Goal: Obtain resource: Download file/media

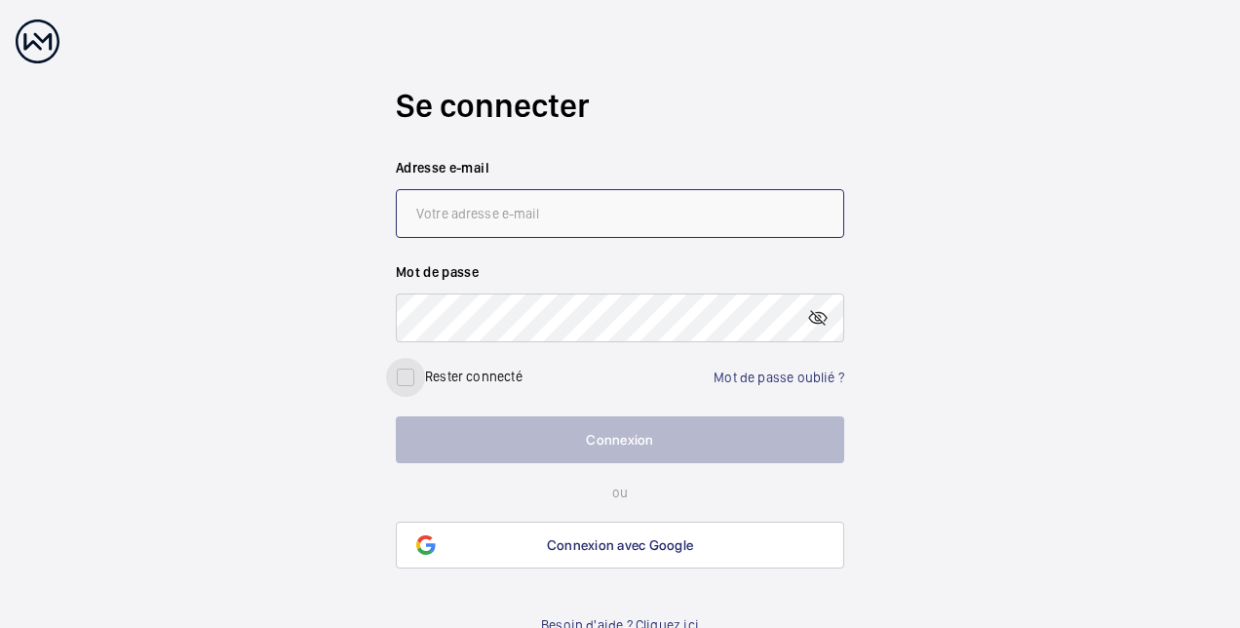
type input "[PERSON_NAME][EMAIL_ADDRESS][DOMAIN_NAME]"
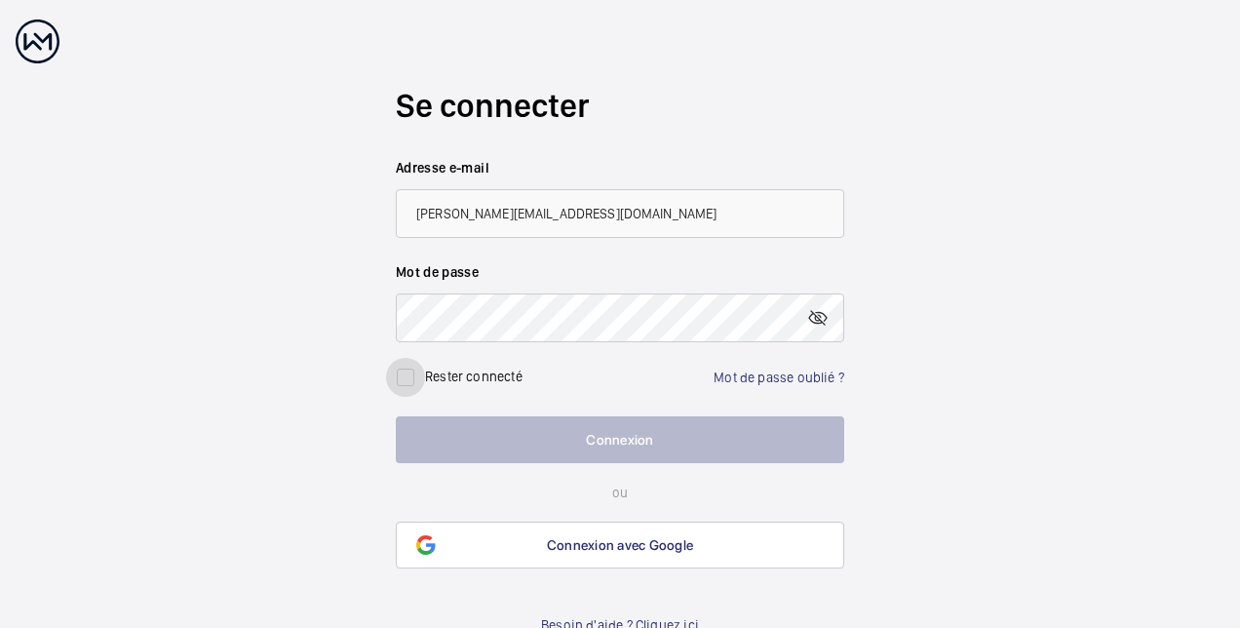
click at [397, 373] on input "checkbox" at bounding box center [405, 377] width 39 height 39
checkbox input "true"
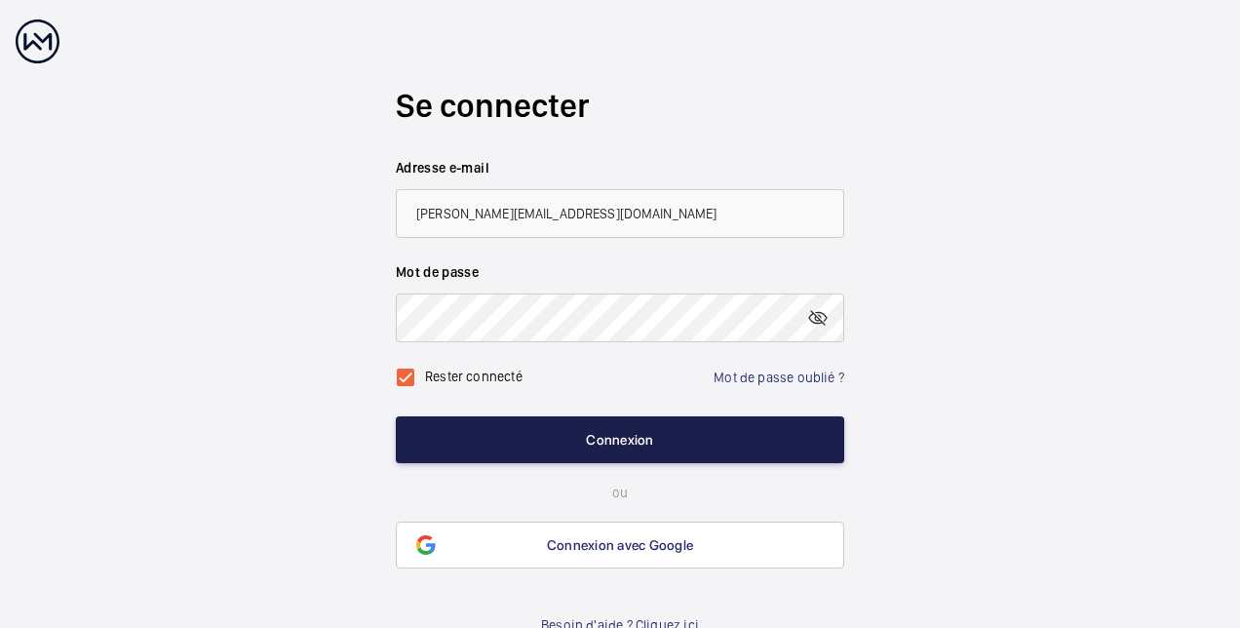
click at [597, 444] on button "Connexion" at bounding box center [620, 439] width 448 height 47
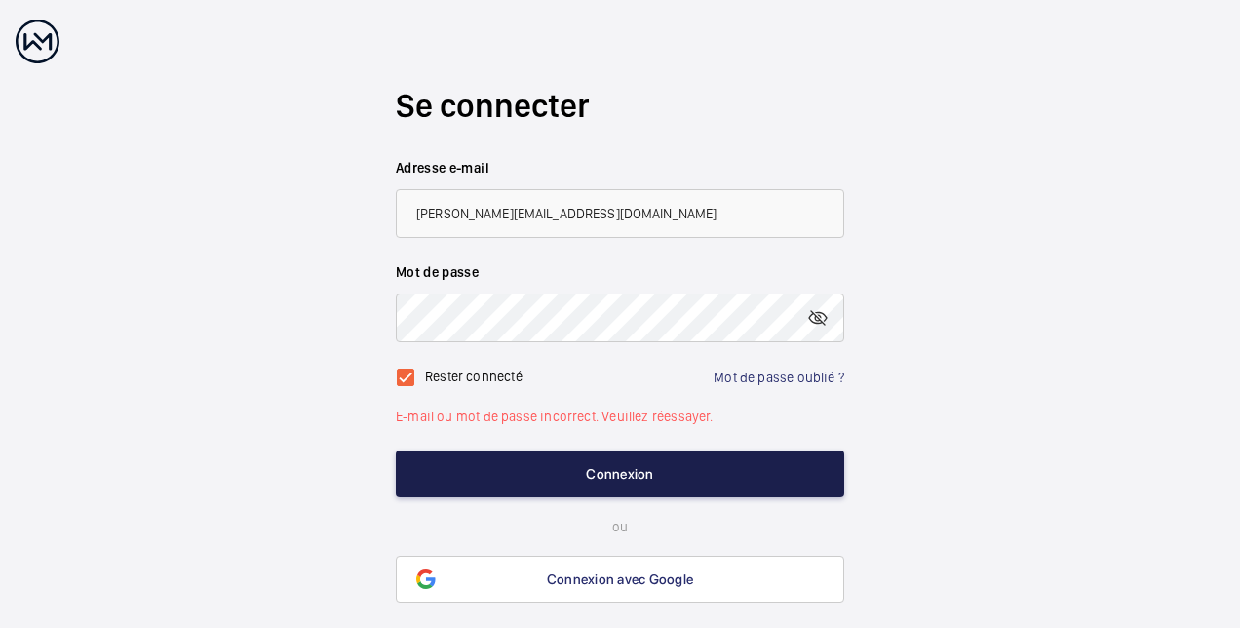
click at [618, 476] on button "Connexion" at bounding box center [620, 473] width 448 height 47
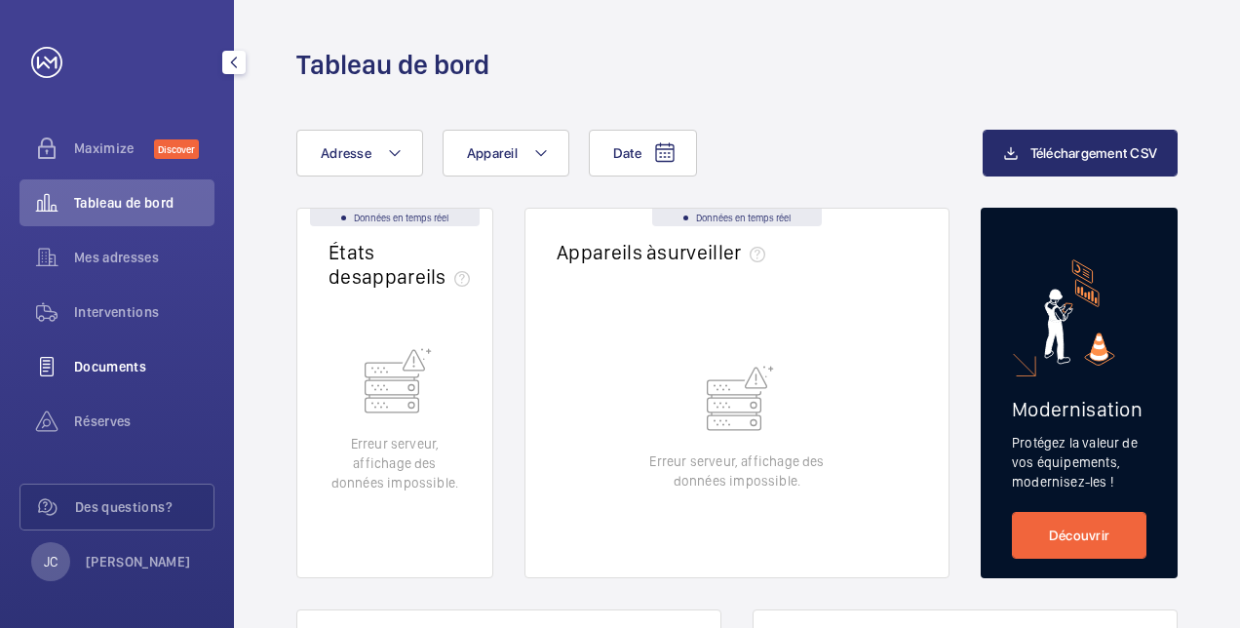
click at [114, 364] on span "Documents" at bounding box center [144, 366] width 140 height 19
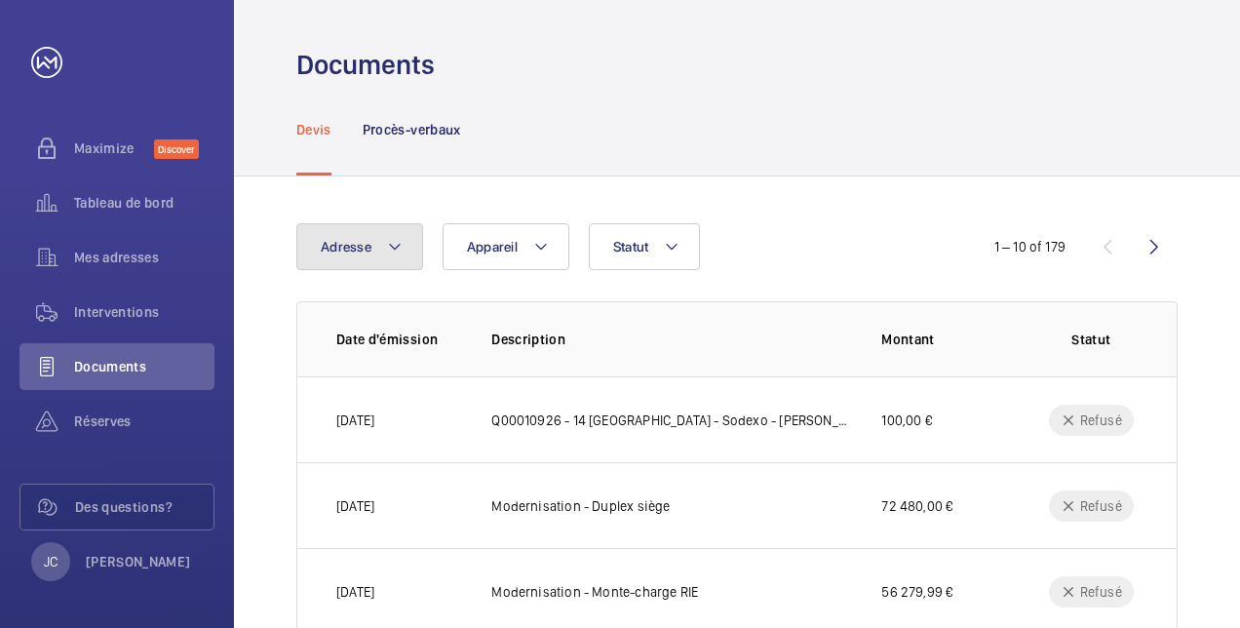
click at [400, 249] on mat-icon at bounding box center [395, 246] width 16 height 23
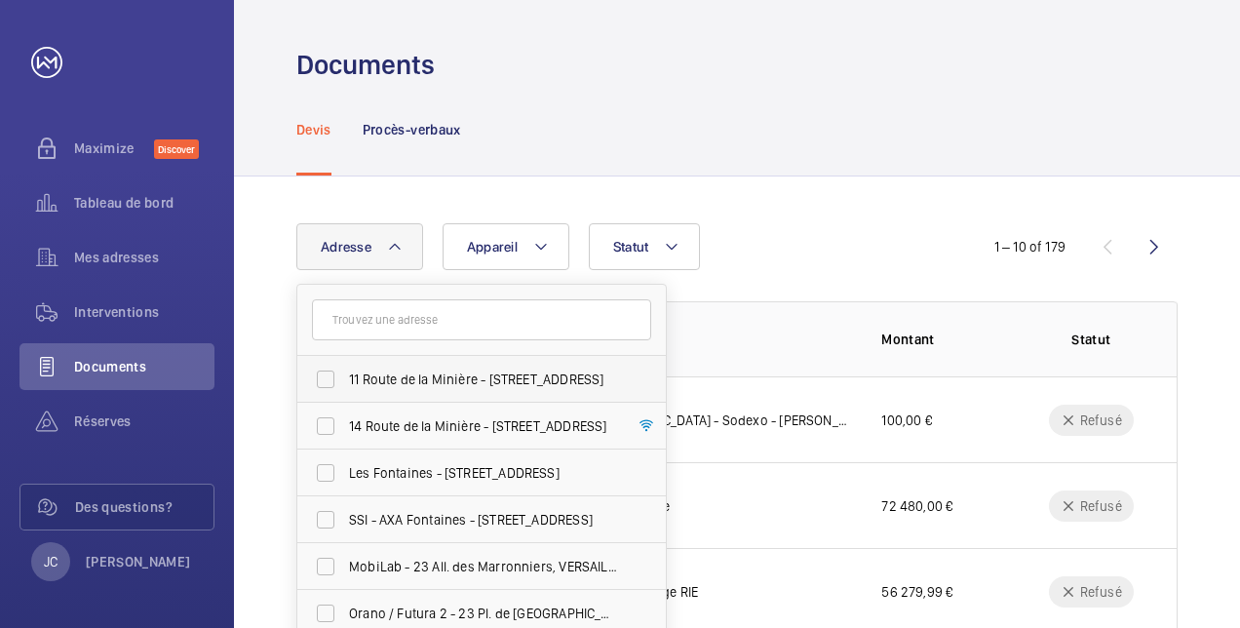
click at [325, 377] on label "11 Route de la Minière - [STREET_ADDRESS]" at bounding box center [466, 379] width 339 height 47
click at [325, 377] on input "11 Route de la Minière - [STREET_ADDRESS]" at bounding box center [325, 379] width 39 height 39
checkbox input "true"
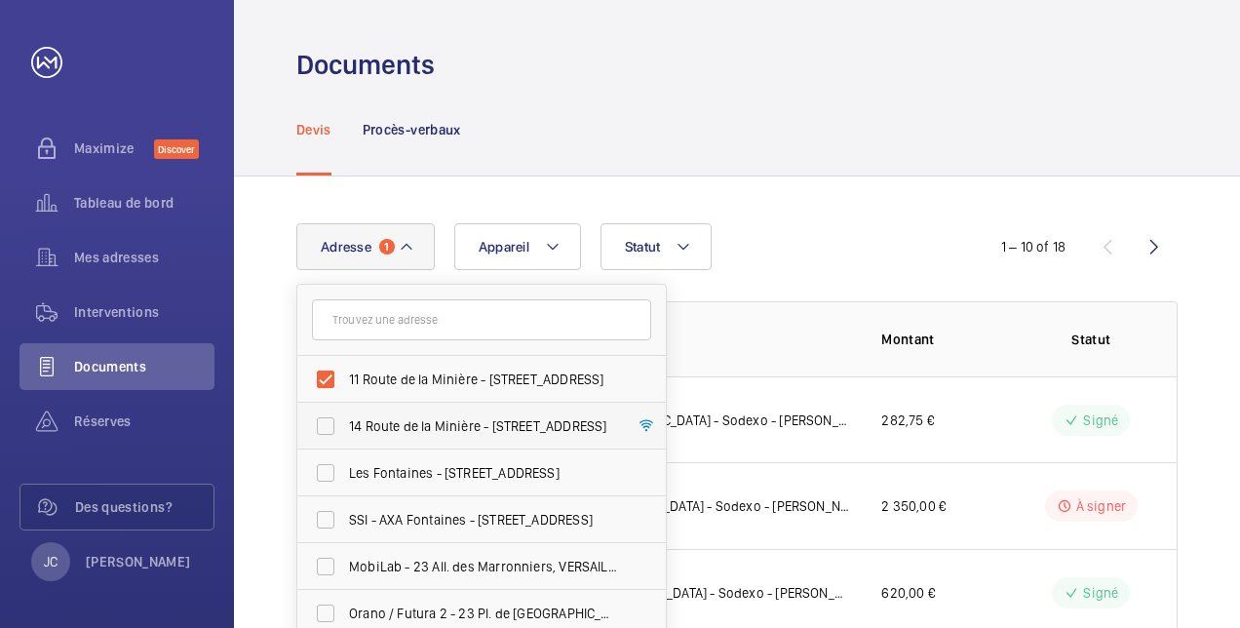
click at [325, 433] on label "14 Route de la Minière - [STREET_ADDRESS]" at bounding box center [466, 425] width 339 height 47
click at [325, 433] on input "14 Route de la Minière - [STREET_ADDRESS]" at bounding box center [325, 425] width 39 height 39
checkbox input "true"
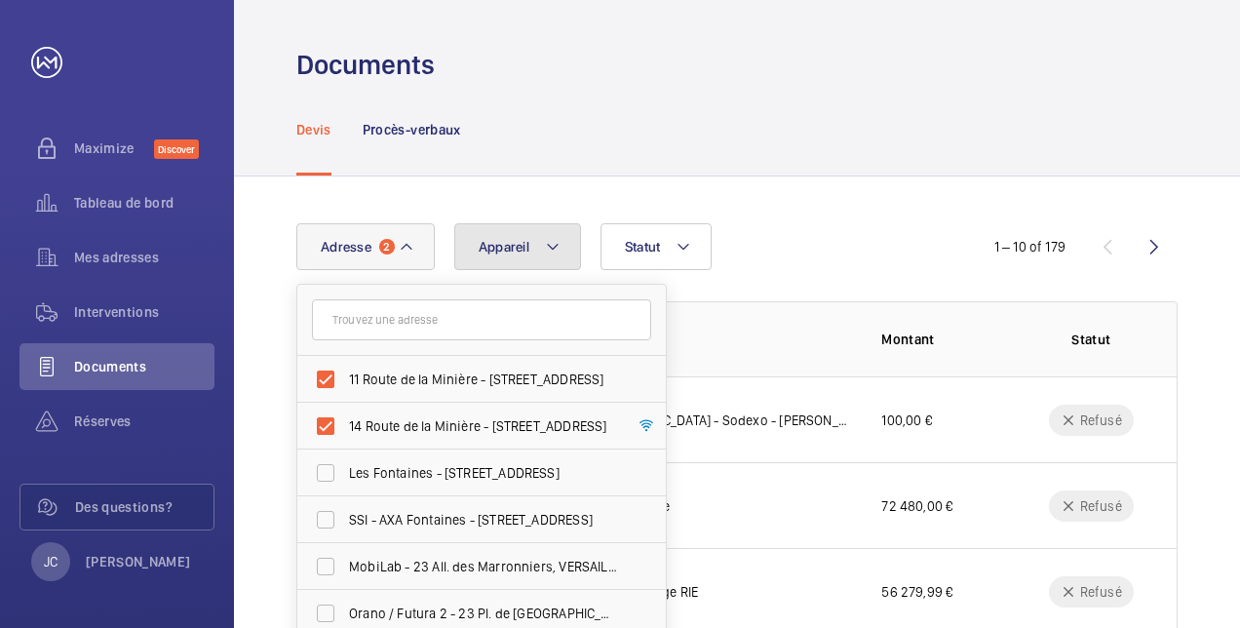
click at [560, 249] on button "Appareil" at bounding box center [517, 246] width 127 height 47
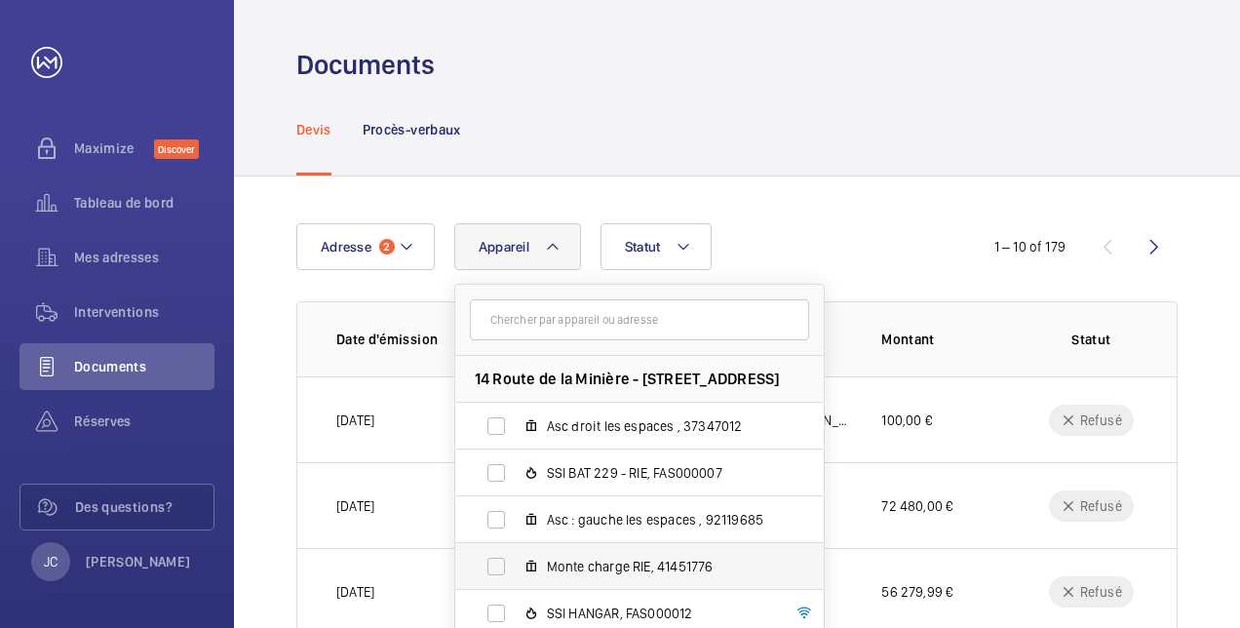
click at [490, 560] on label "Monte charge RIE, 41451776" at bounding box center [623, 566] width 337 height 47
click at [490, 560] on input "Monte charge RIE, 41451776" at bounding box center [496, 566] width 39 height 39
checkbox input "true"
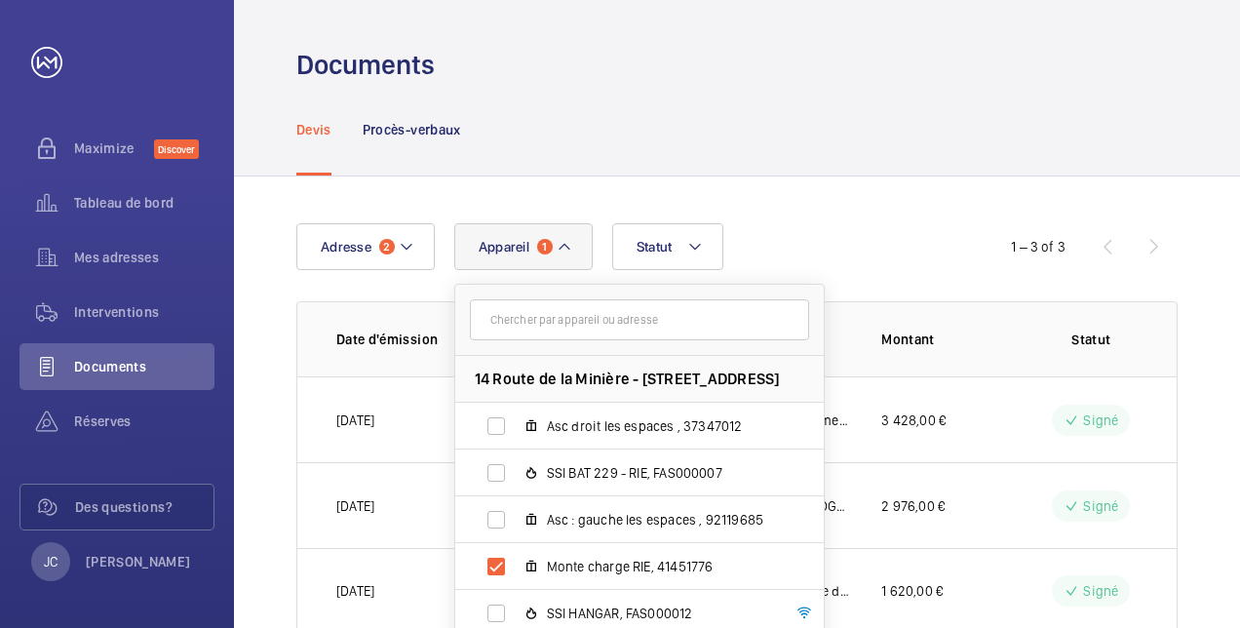
click at [841, 212] on div "Adresse 2 Appareil 1 [STREET_ADDRESS] droit les espaces , 37347012 SSI BAT 229 …" at bounding box center [737, 428] width 1006 height 504
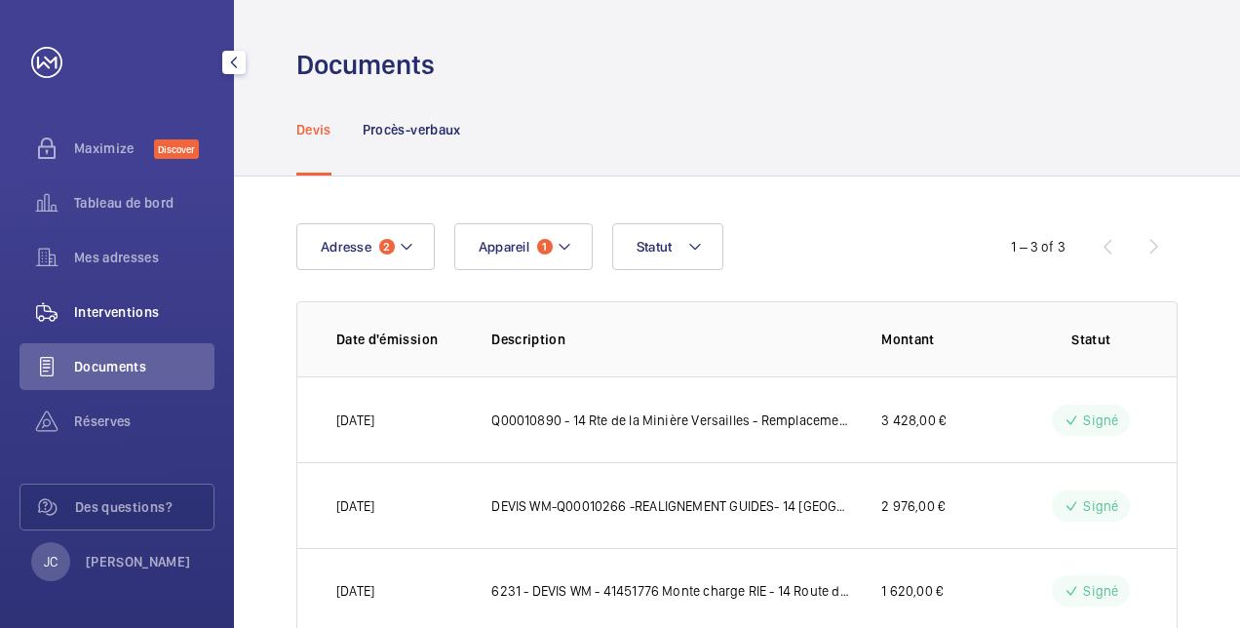
click at [147, 314] on span "Interventions" at bounding box center [144, 311] width 140 height 19
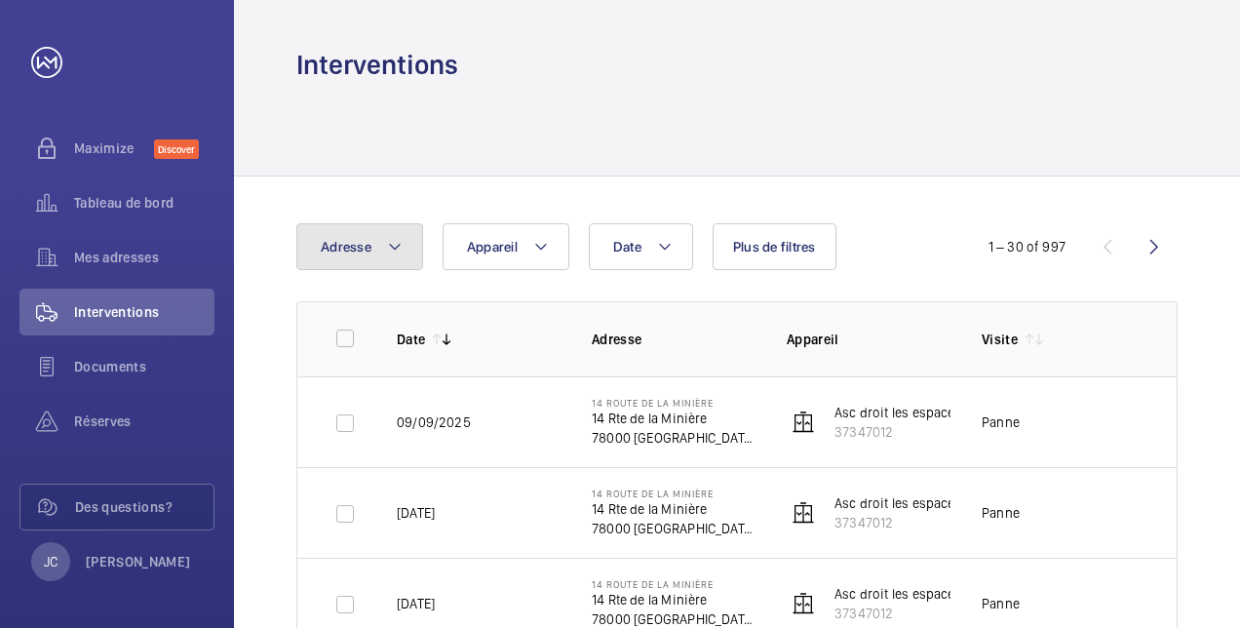
click at [398, 248] on mat-icon at bounding box center [395, 246] width 16 height 23
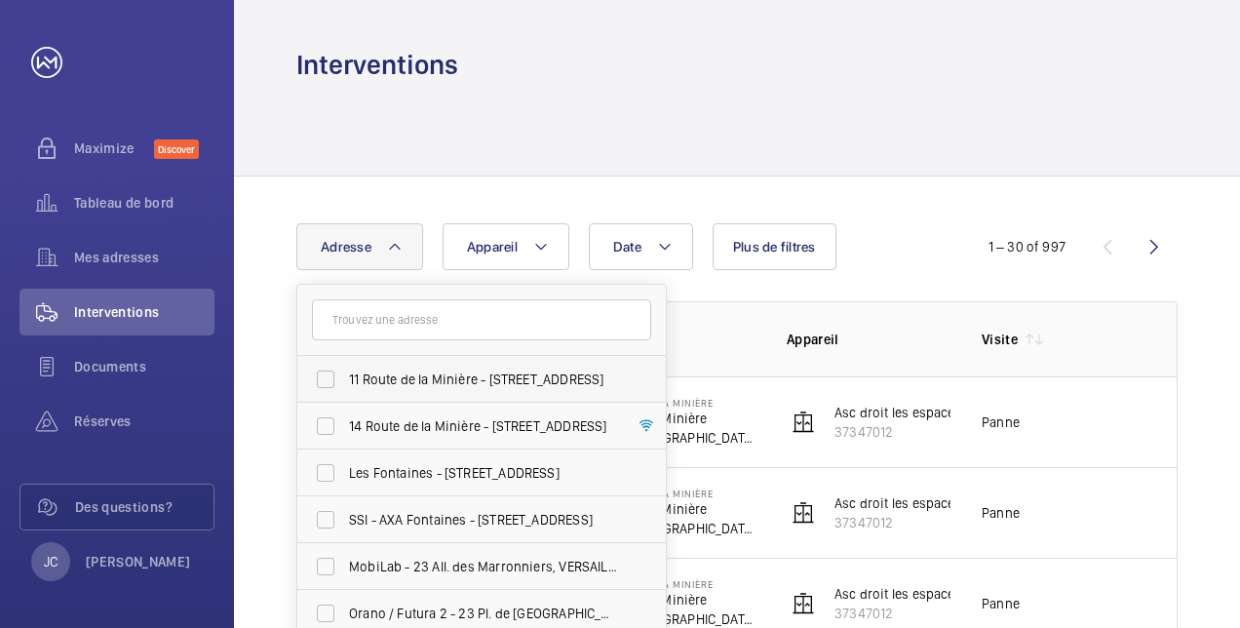
click at [335, 376] on label "11 Route de la Minière - [STREET_ADDRESS]" at bounding box center [466, 379] width 339 height 47
click at [335, 376] on input "11 Route de la Minière - [STREET_ADDRESS]" at bounding box center [325, 379] width 39 height 39
checkbox input "true"
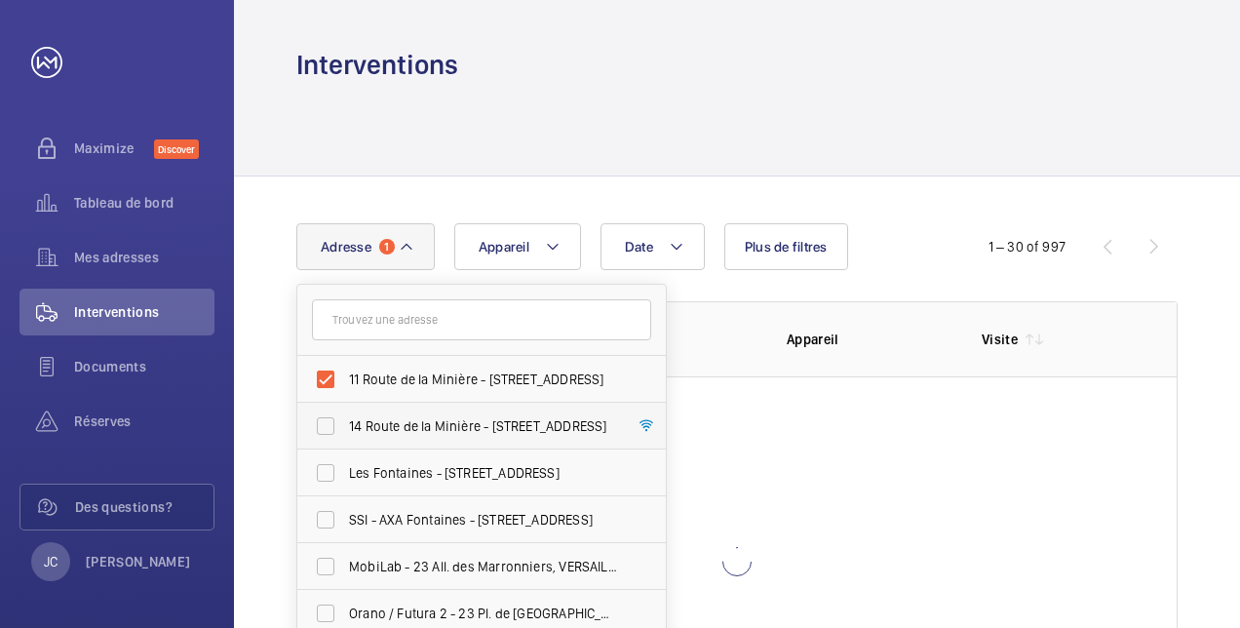
click at [325, 425] on label "14 Route de la Minière - [STREET_ADDRESS]" at bounding box center [466, 425] width 339 height 47
click at [325, 425] on input "14 Route de la Minière - [STREET_ADDRESS]" at bounding box center [325, 425] width 39 height 39
checkbox input "true"
click at [590, 257] on div "Date Adresse 2 [STREET_ADDRESS][GEOGRAPHIC_DATA] - [STREET_ADDRESS] SSI - [GEOG…" at bounding box center [619, 246] width 647 height 47
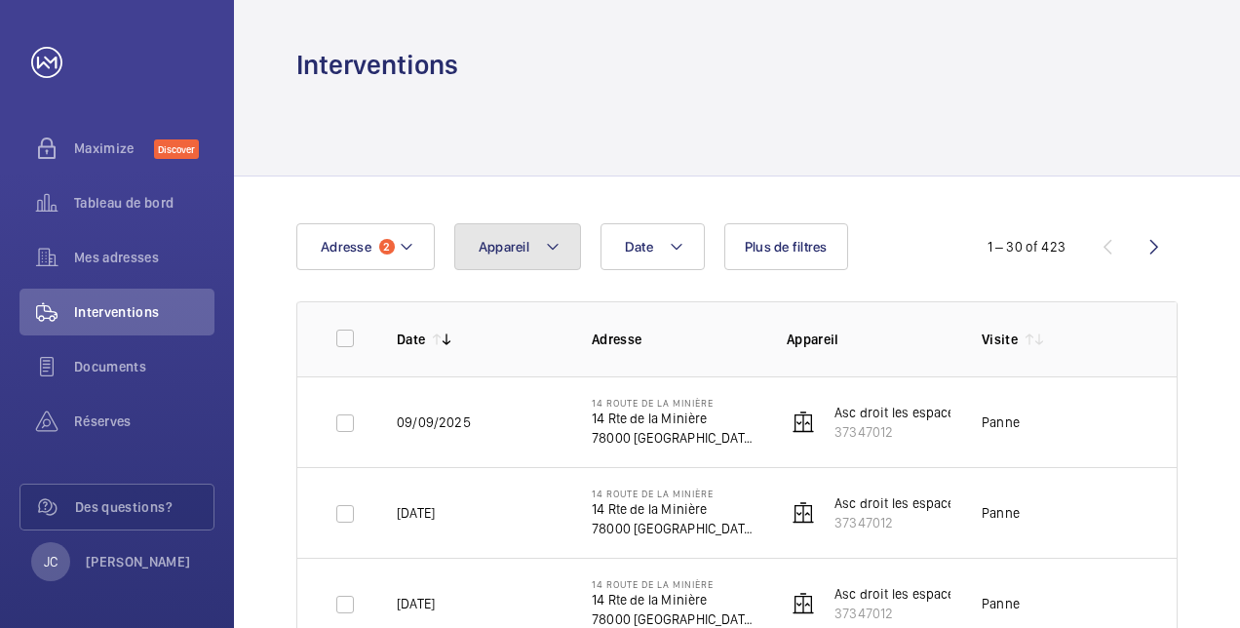
click at [550, 248] on mat-icon at bounding box center [553, 246] width 16 height 23
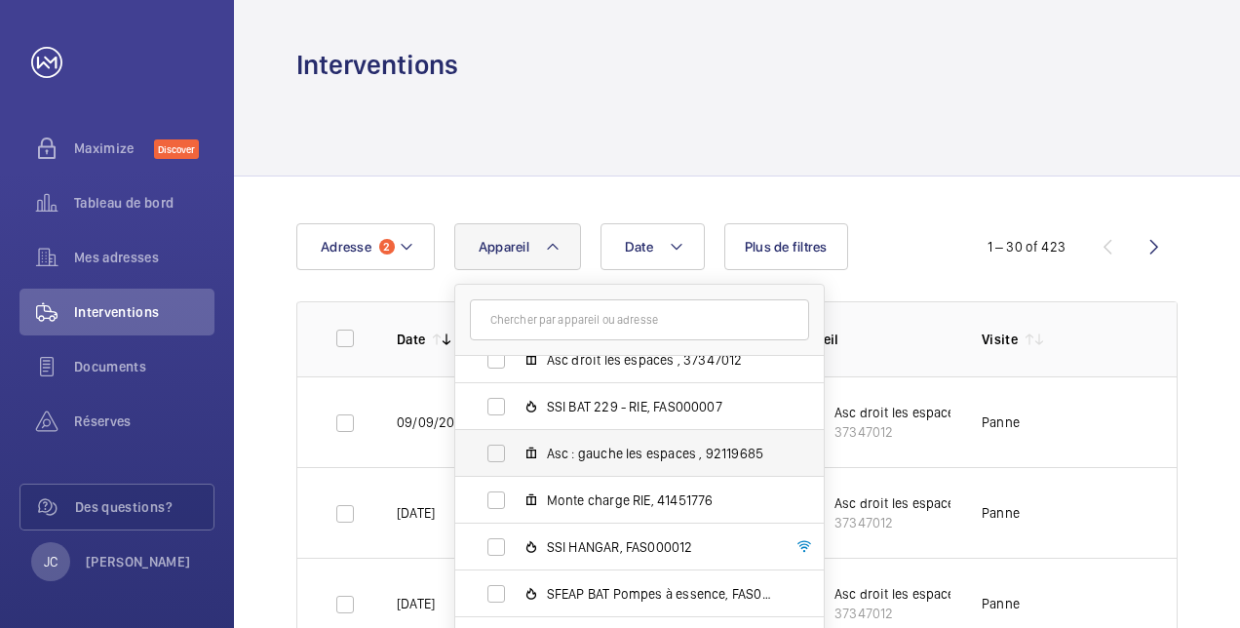
scroll to position [97, 0]
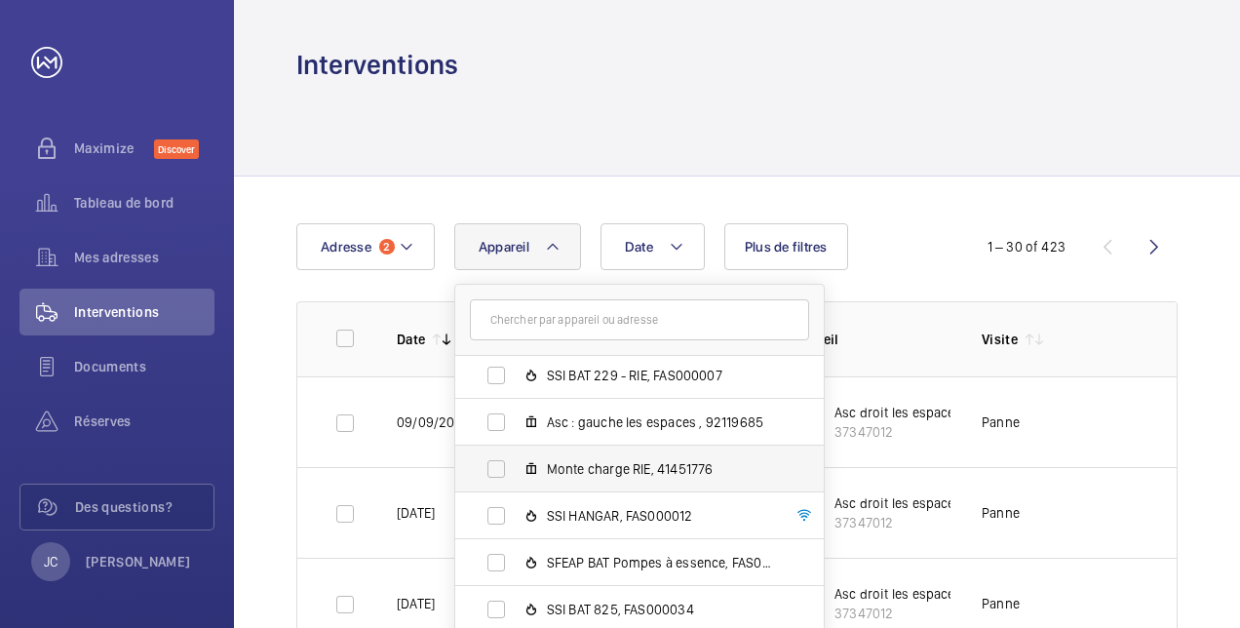
click at [543, 478] on label "Monte charge RIE, 41451776" at bounding box center [623, 468] width 337 height 47
click at [515, 478] on input "Monte charge RIE, 41451776" at bounding box center [496, 468] width 39 height 39
checkbox input "true"
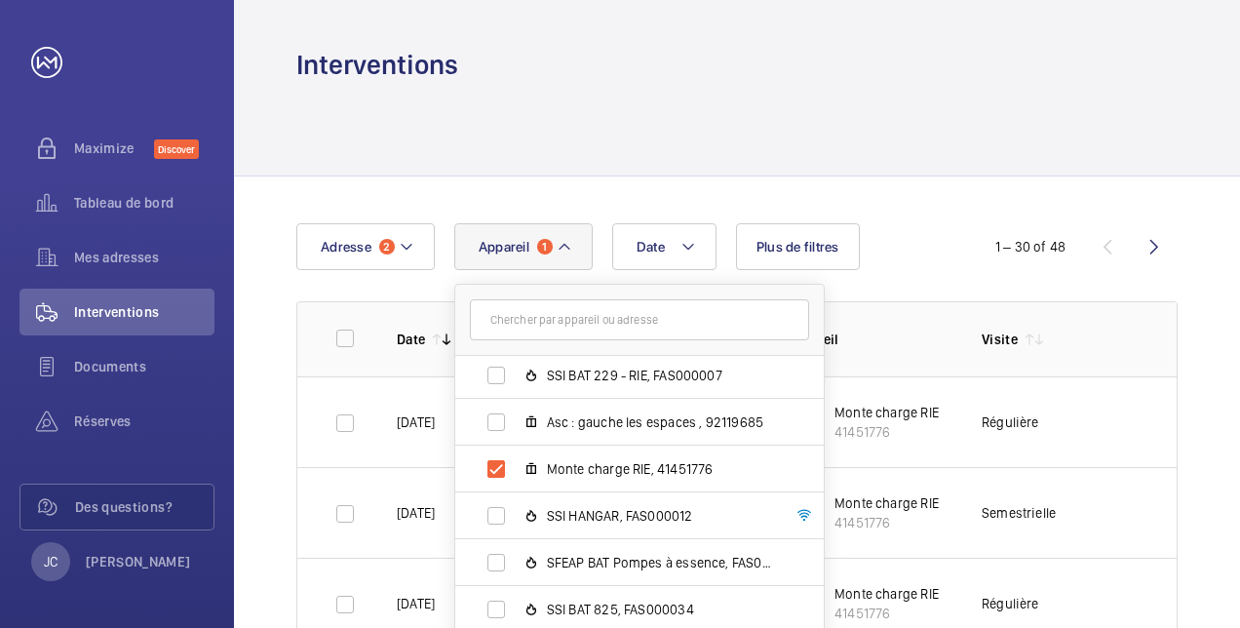
click at [1161, 407] on td "---" at bounding box center [1193, 421] width 97 height 91
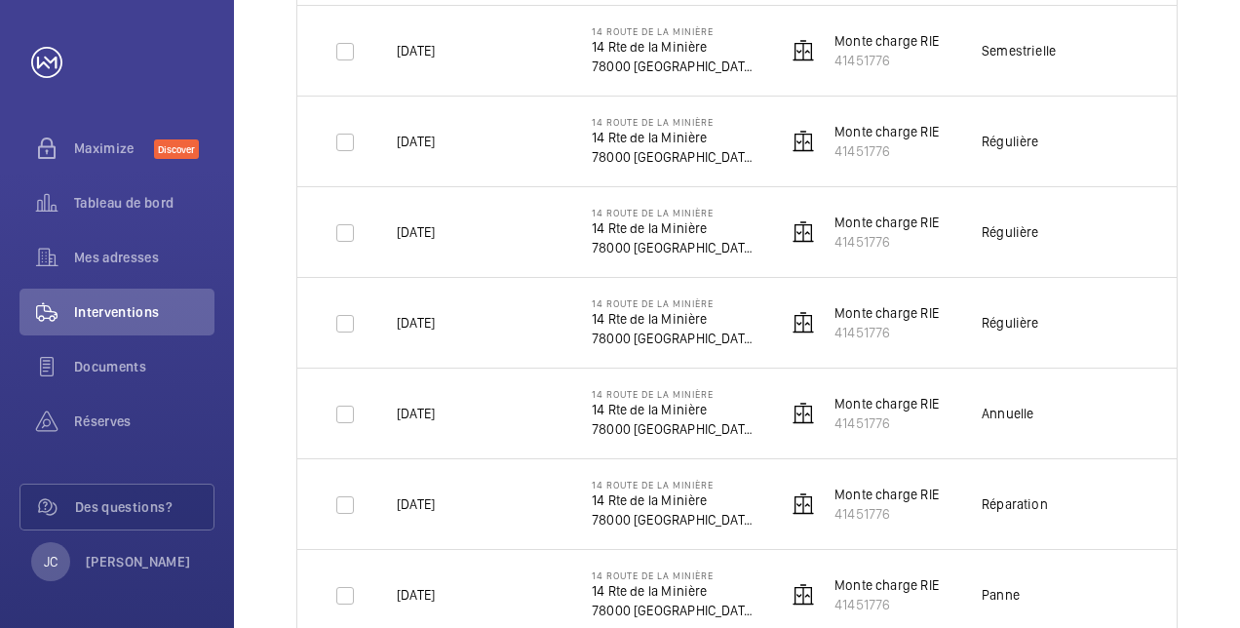
scroll to position [487, 0]
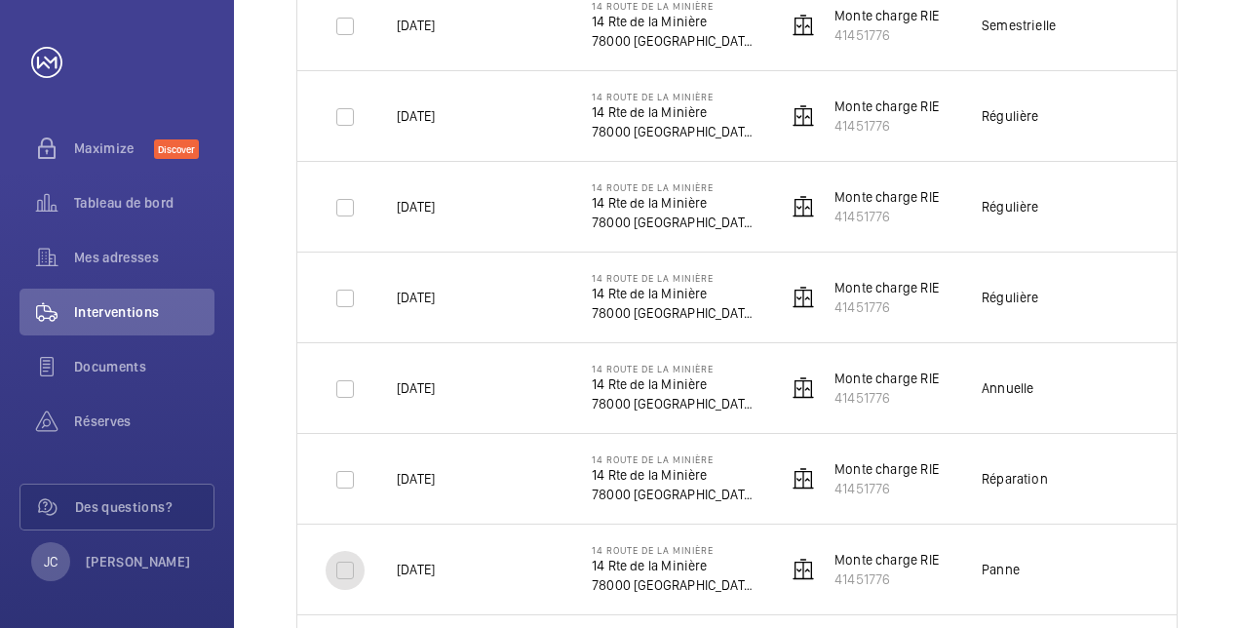
click at [345, 569] on input "checkbox" at bounding box center [344, 570] width 39 height 39
checkbox input "true"
click at [341, 481] on input "checkbox" at bounding box center [344, 479] width 39 height 39
checkbox input "true"
click at [348, 400] on input "checkbox" at bounding box center [344, 388] width 39 height 39
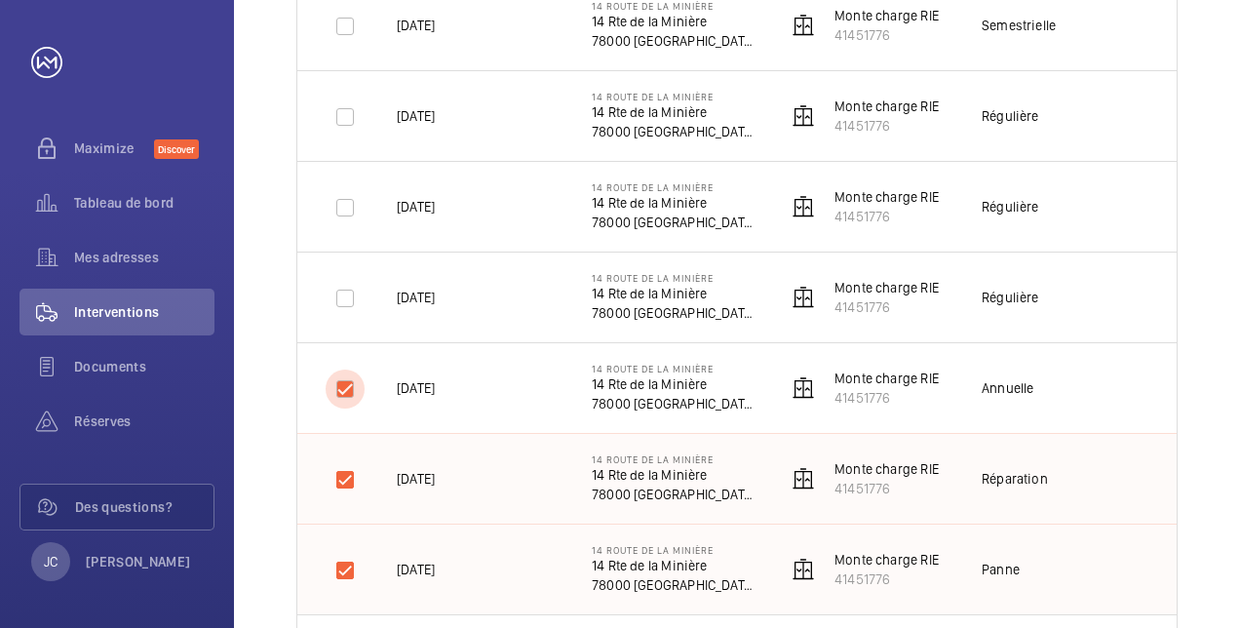
checkbox input "true"
click at [344, 299] on input "checkbox" at bounding box center [344, 298] width 39 height 39
checkbox input "true"
click at [345, 209] on input "checkbox" at bounding box center [344, 207] width 39 height 39
checkbox input "true"
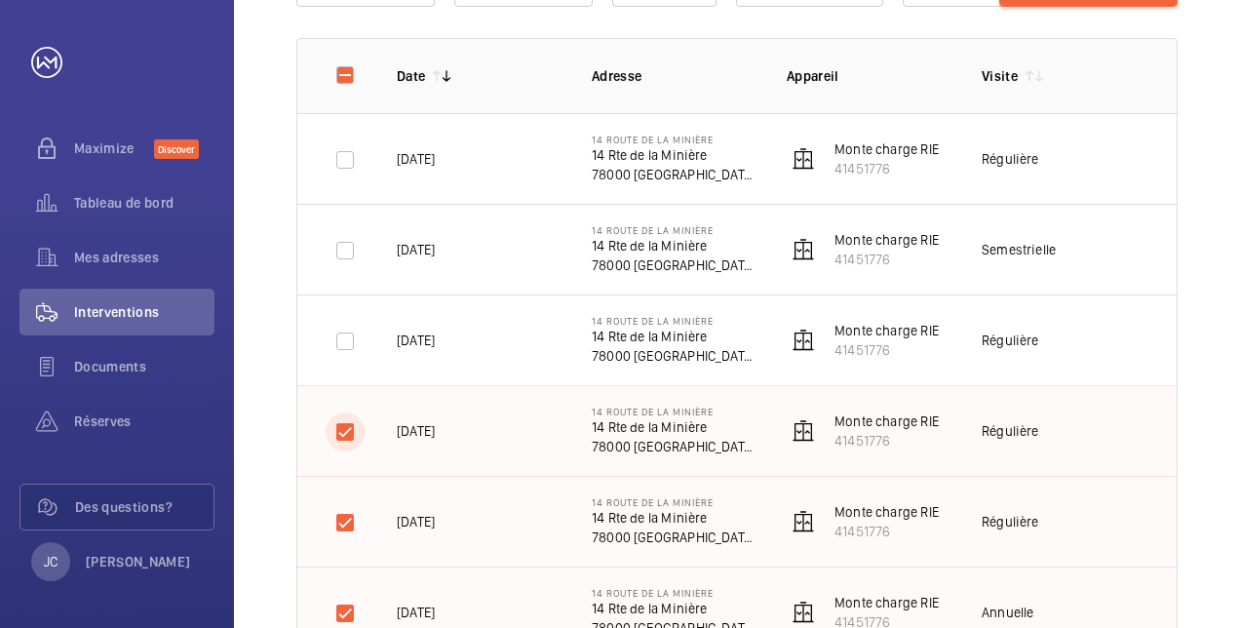
scroll to position [195, 0]
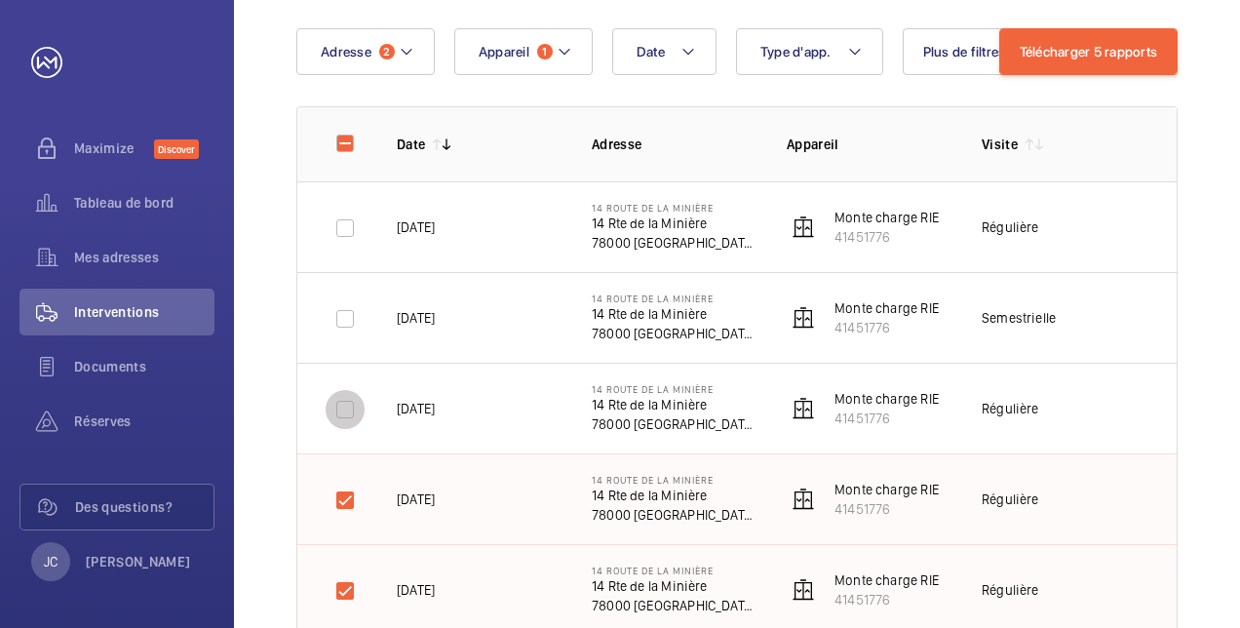
click at [346, 411] on input "checkbox" at bounding box center [344, 409] width 39 height 39
checkbox input "true"
click at [347, 312] on input "checkbox" at bounding box center [344, 318] width 39 height 39
checkbox input "true"
click at [344, 227] on input "checkbox" at bounding box center [344, 228] width 39 height 39
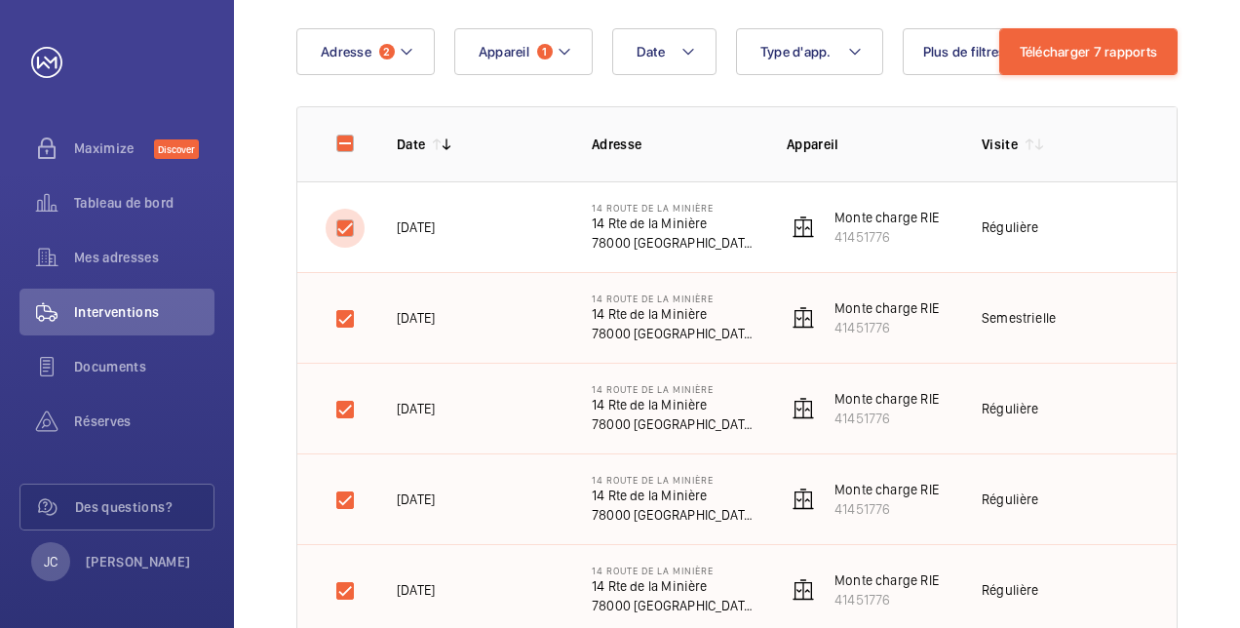
checkbox input "true"
click at [1100, 58] on button "Télécharger 8 rapports" at bounding box center [1088, 51] width 180 height 47
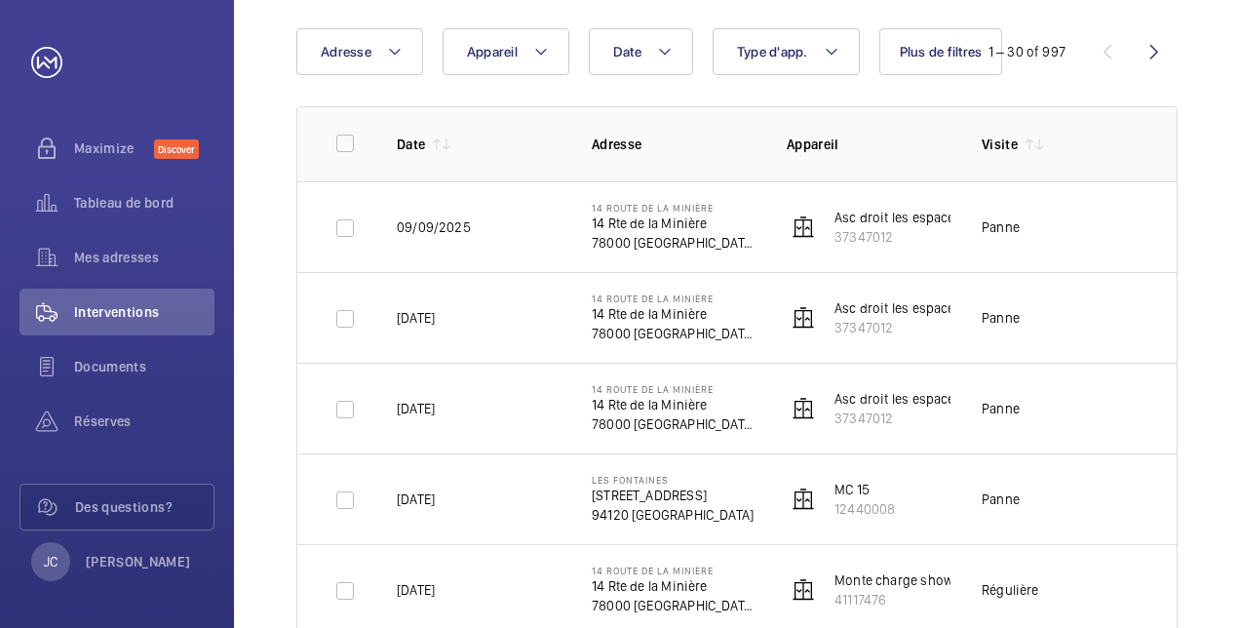
scroll to position [195, 0]
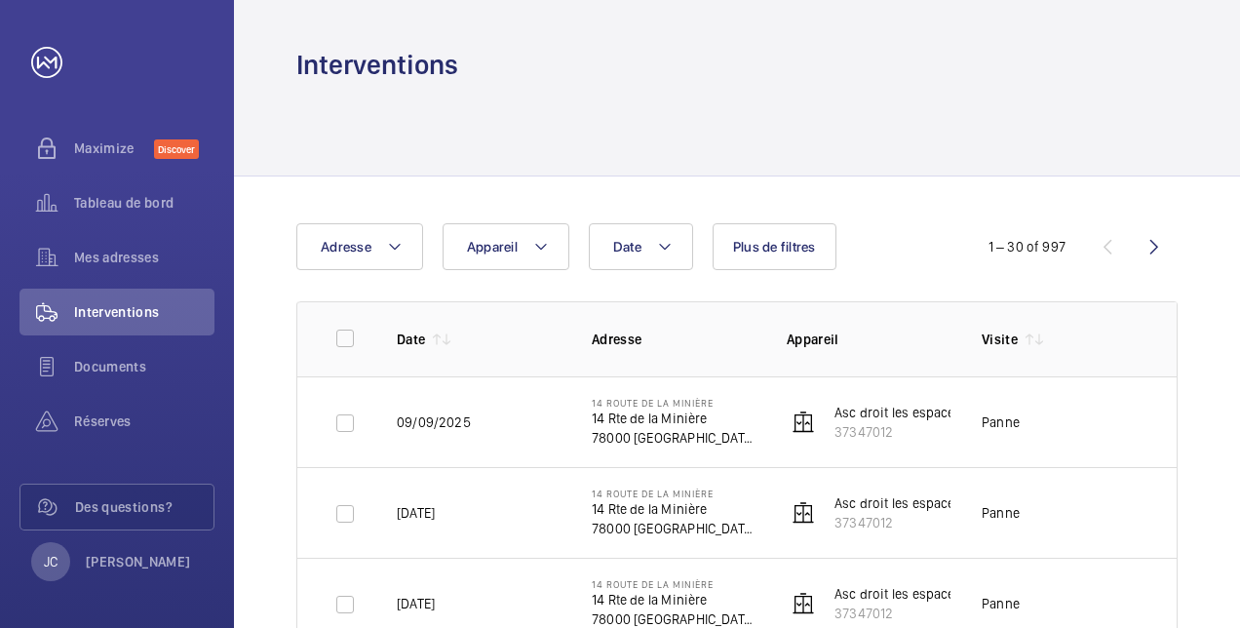
scroll to position [97, 0]
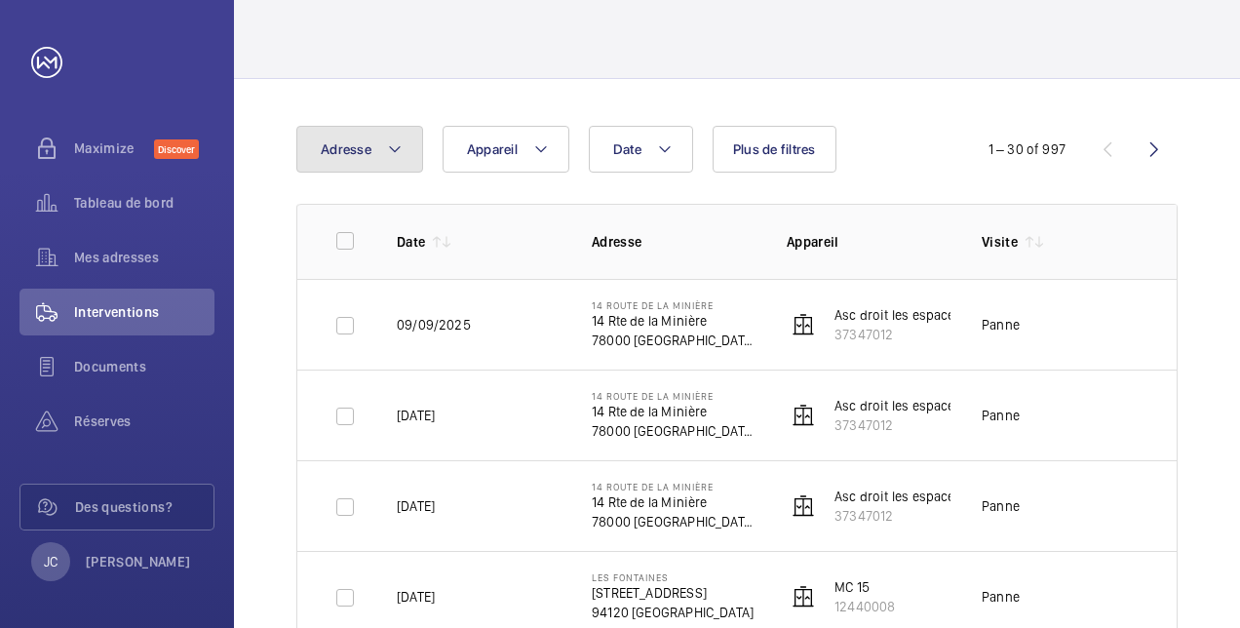
click at [396, 159] on mat-icon at bounding box center [395, 148] width 16 height 23
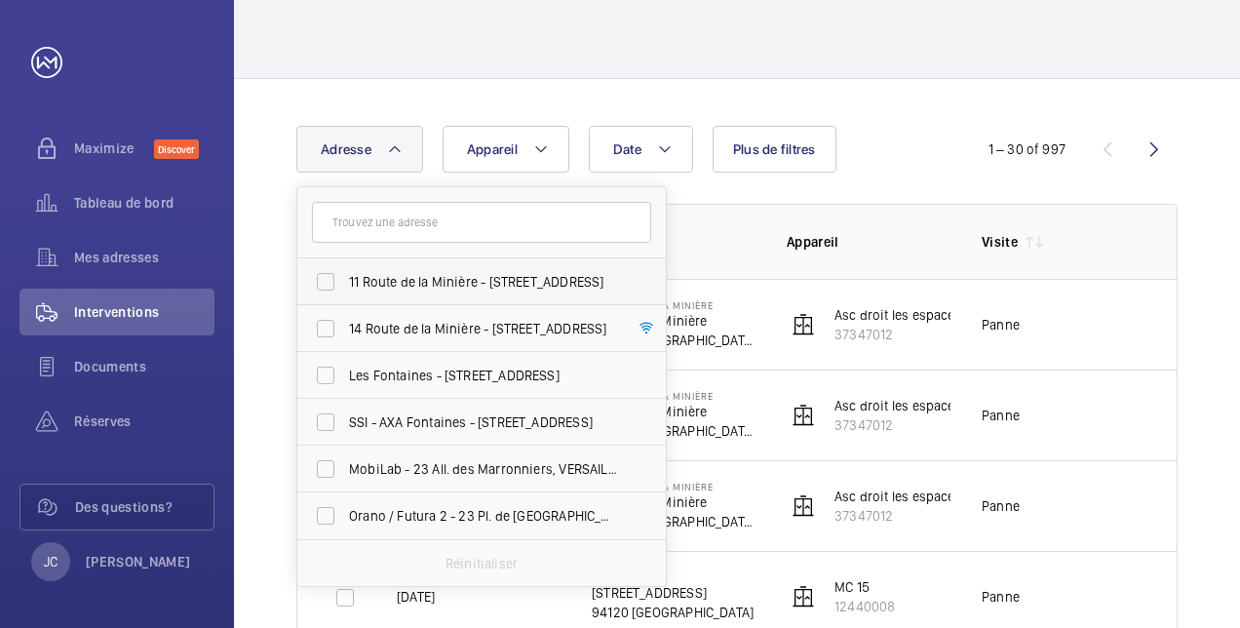
click at [328, 284] on label "11 Route de la Minière - [STREET_ADDRESS]" at bounding box center [466, 281] width 339 height 47
click at [328, 284] on input "11 Route de la Minière - [STREET_ADDRESS]" at bounding box center [325, 281] width 39 height 39
checkbox input "true"
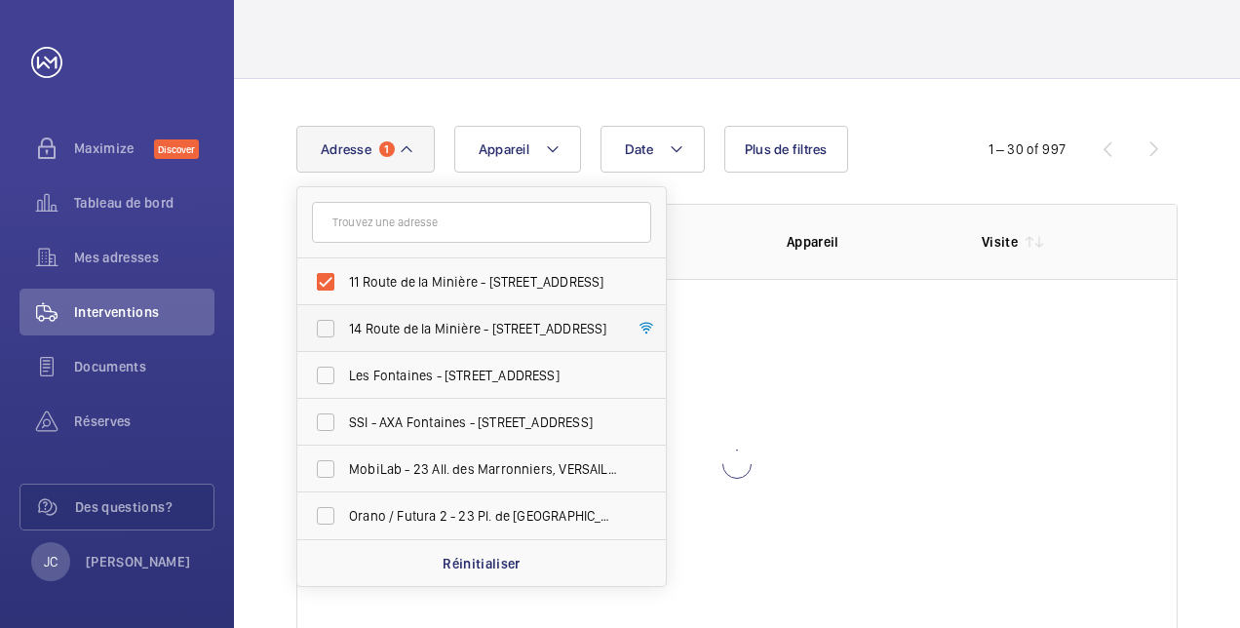
click at [318, 323] on label "14 Route de la Minière - [STREET_ADDRESS]" at bounding box center [466, 328] width 339 height 47
click at [318, 323] on input "14 Route de la Minière - [STREET_ADDRESS]" at bounding box center [325, 328] width 39 height 39
checkbox input "true"
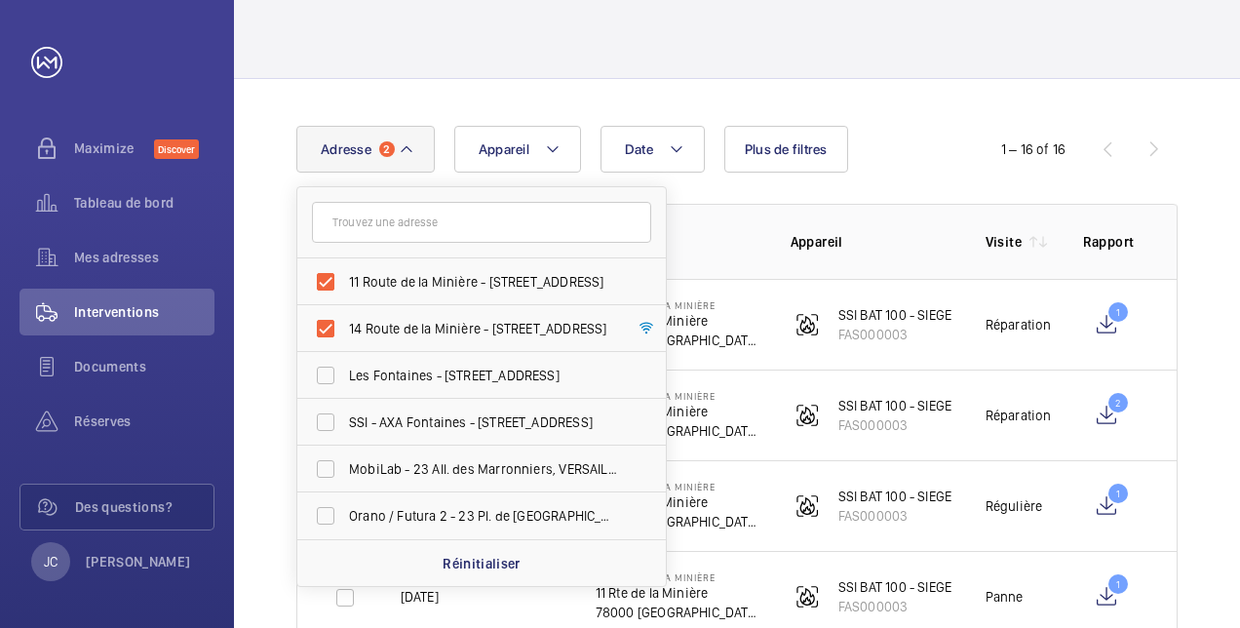
click at [818, 357] on td "SSI BAT 100 - SIEGE FAS000003" at bounding box center [856, 324] width 195 height 91
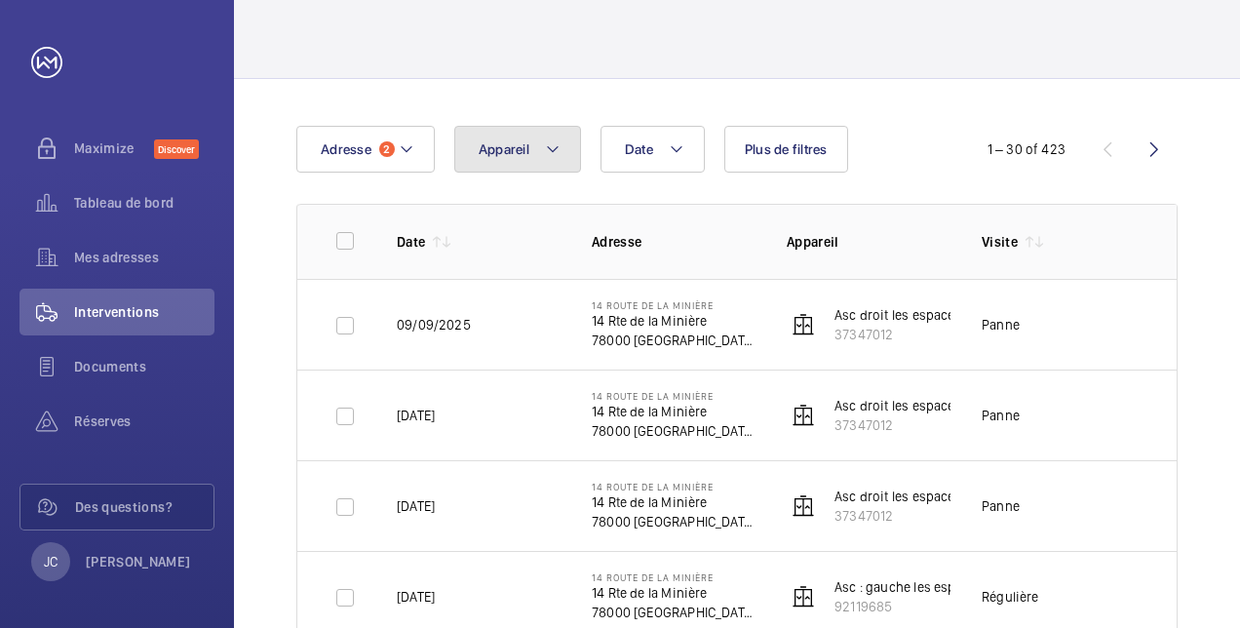
click at [552, 148] on mat-icon at bounding box center [553, 148] width 16 height 23
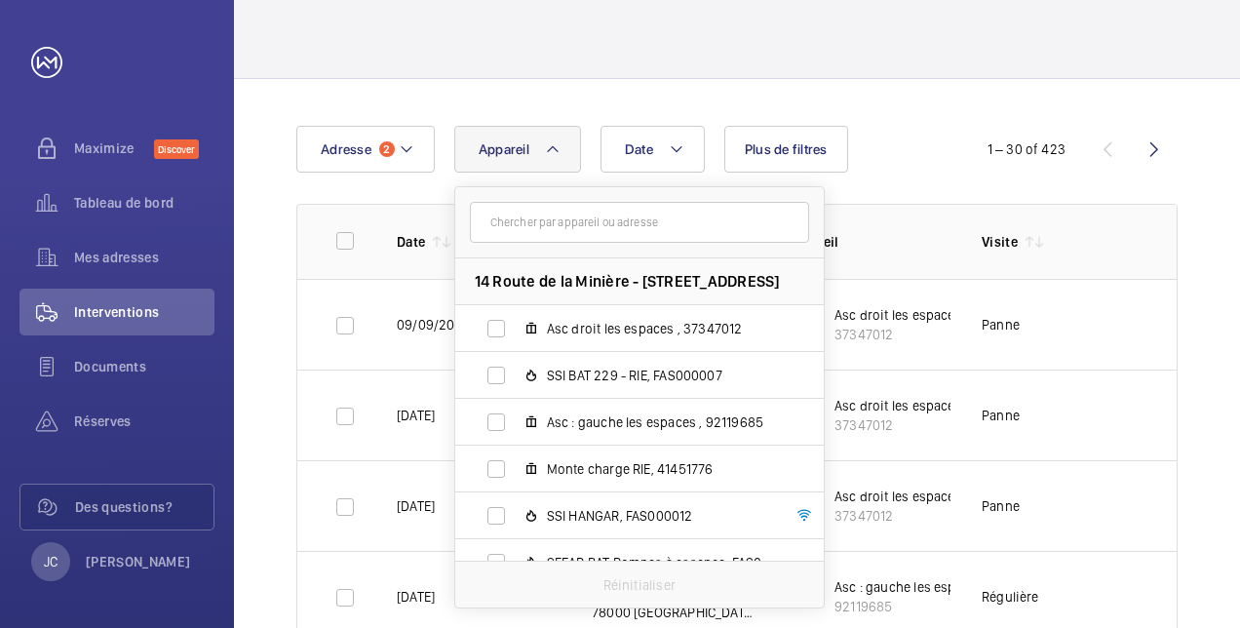
click at [299, 39] on div at bounding box center [736, 31] width 881 height 93
